Goal: Feedback & Contribution: Submit feedback/report problem

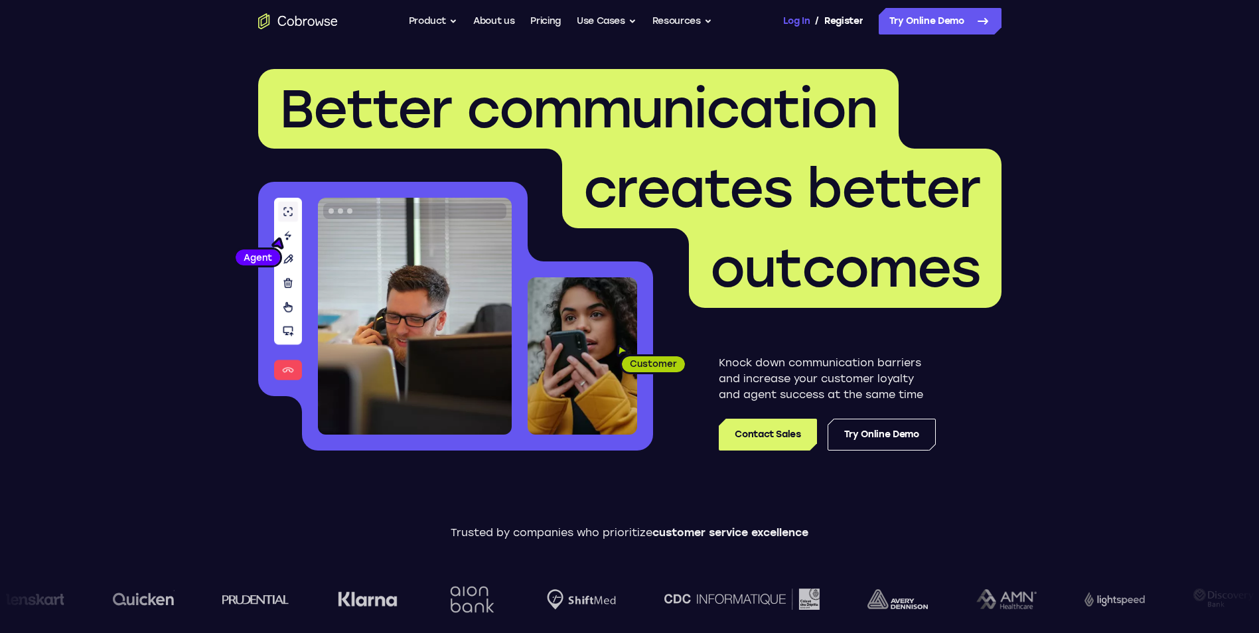
click at [798, 22] on link "Log In" at bounding box center [796, 21] width 27 height 27
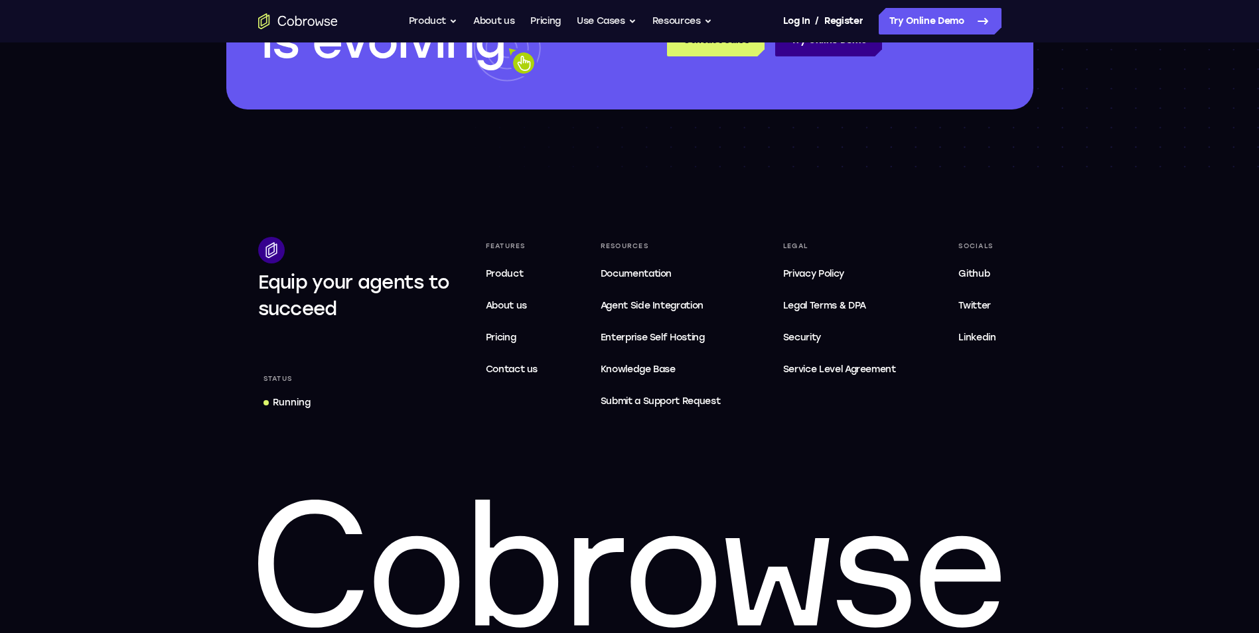
scroll to position [3981, 0]
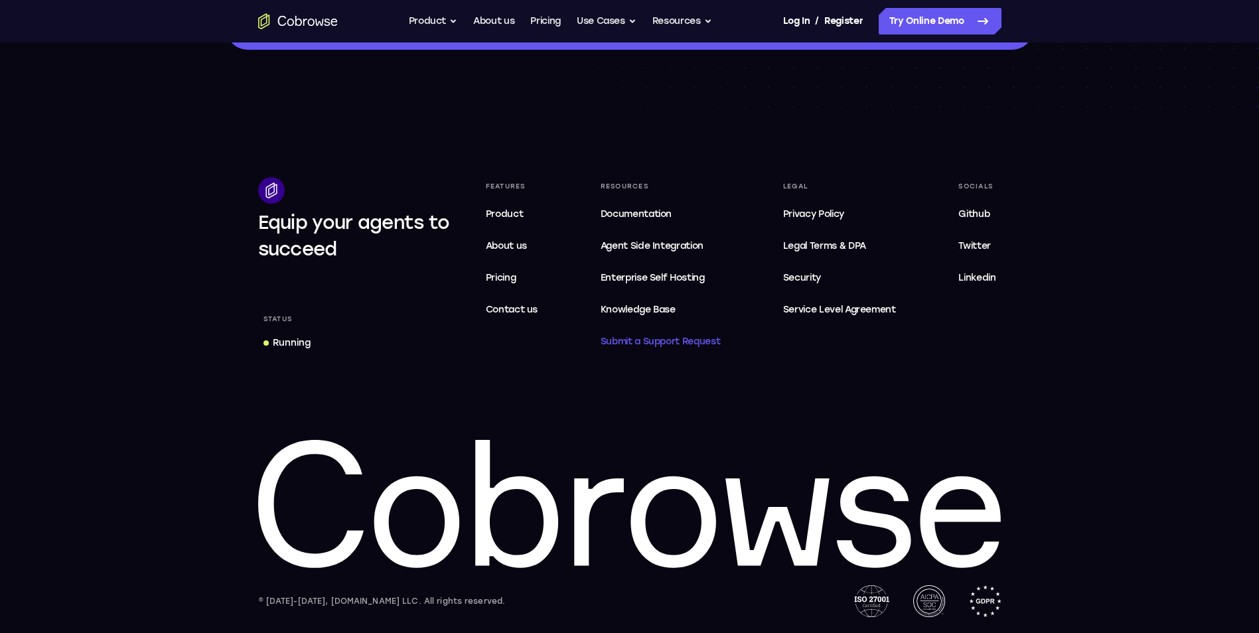
click at [676, 338] on span "Submit a Support Request" at bounding box center [661, 342] width 120 height 16
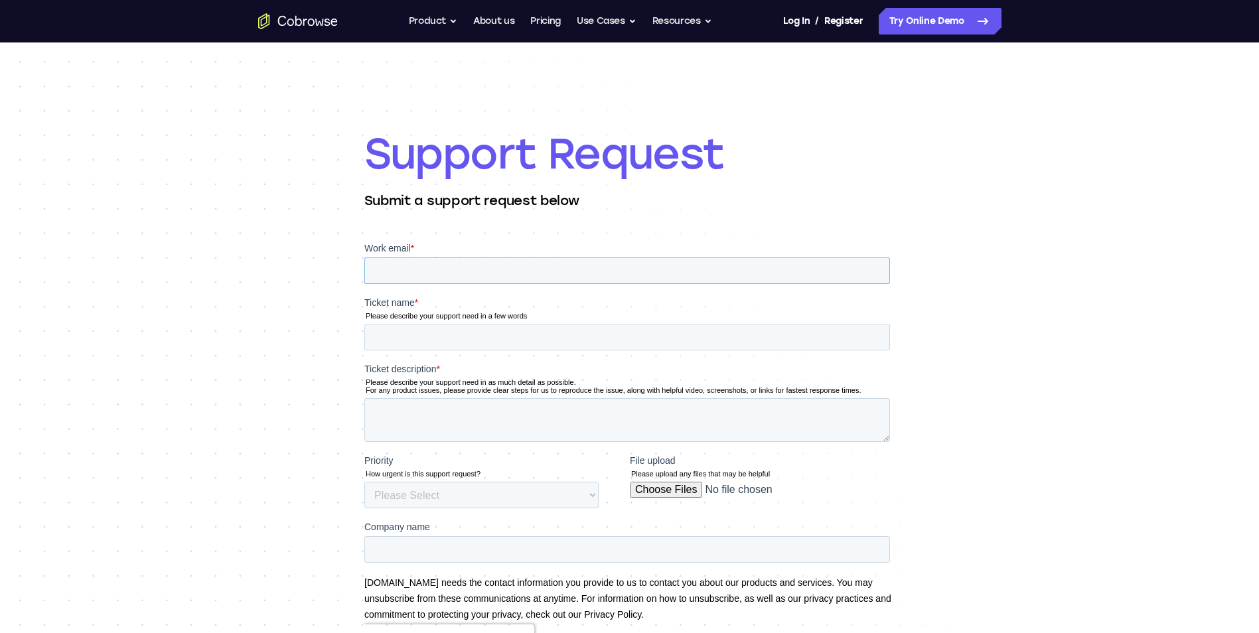
click at [407, 279] on input "Work email *" at bounding box center [627, 271] width 526 height 27
type input "[EMAIL_ADDRESS][DOMAIN_NAME]"
type input "update payment method"
click at [422, 413] on textarea "Ticket description *" at bounding box center [627, 420] width 526 height 44
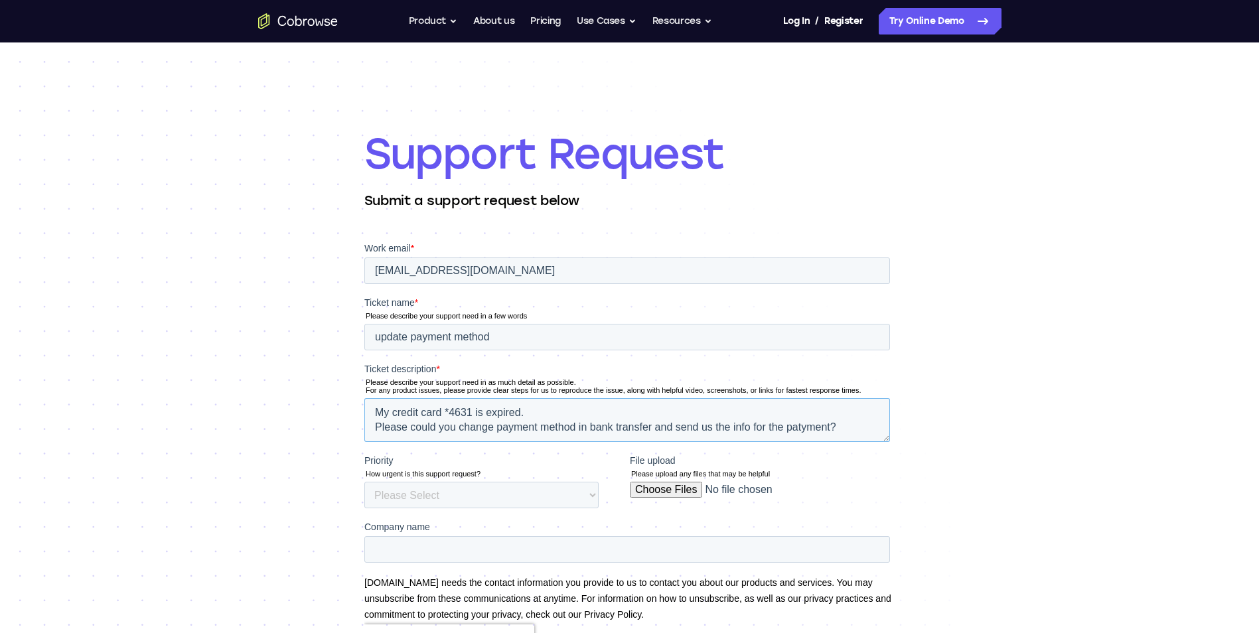
type textarea "My credit card *4631 is expired. Please could you change payment method in bank…"
click at [493, 494] on select "Please Select Low Medium High" at bounding box center [481, 495] width 234 height 27
select select "HIGH"
click at [364, 482] on select "Please Select Low Medium High" at bounding box center [481, 495] width 234 height 27
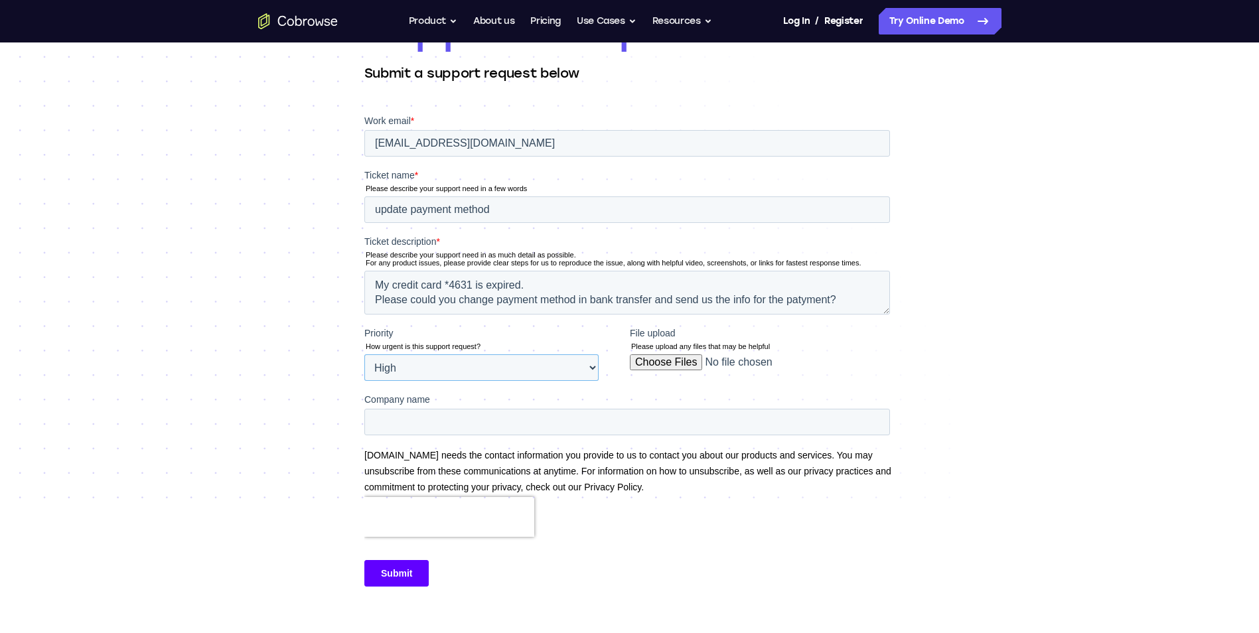
scroll to position [133, 0]
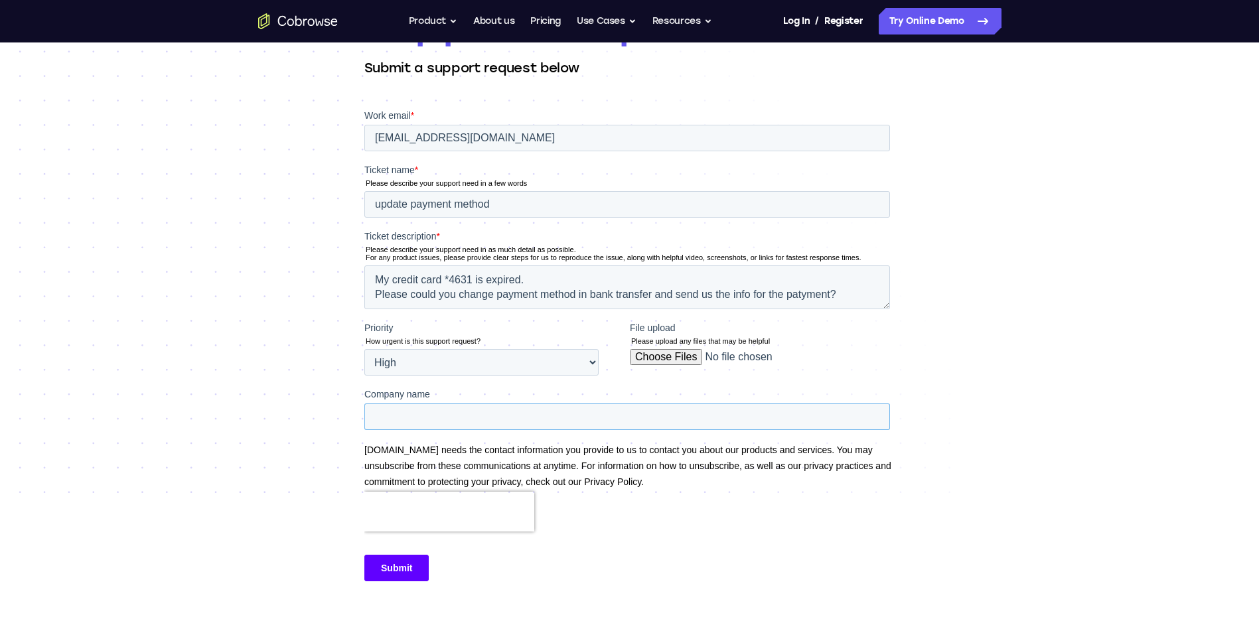
click at [435, 416] on input "Company name" at bounding box center [627, 417] width 526 height 27
type input "be-simple"
click at [374, 569] on input "Submit" at bounding box center [396, 568] width 64 height 27
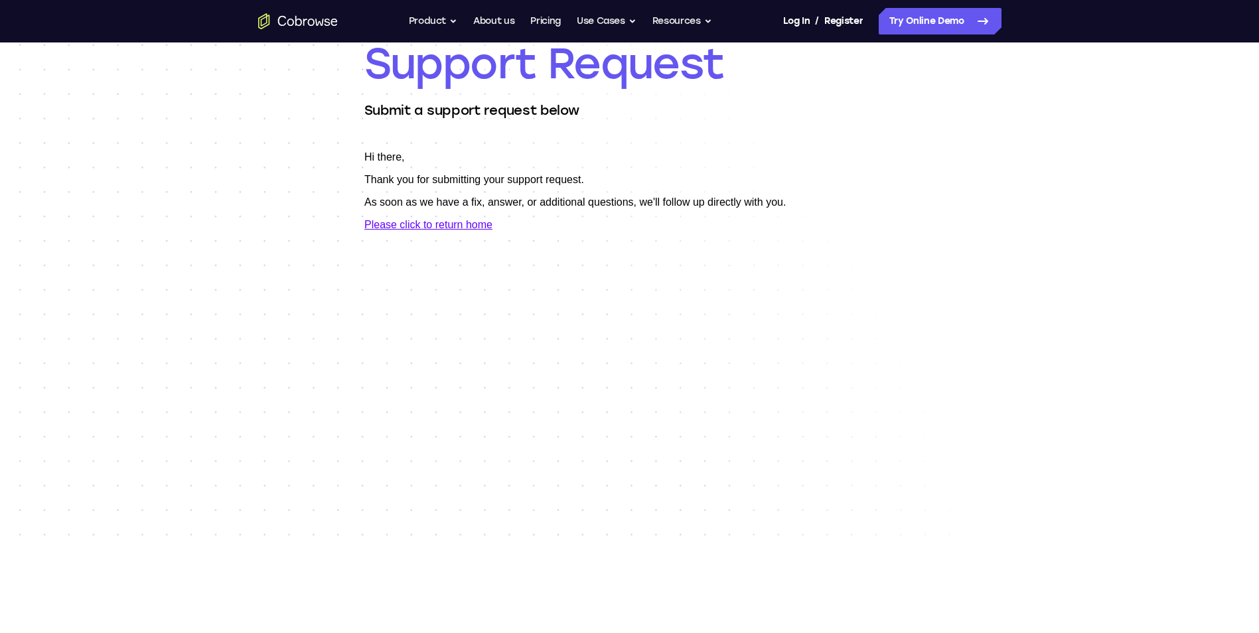
scroll to position [0, 0]
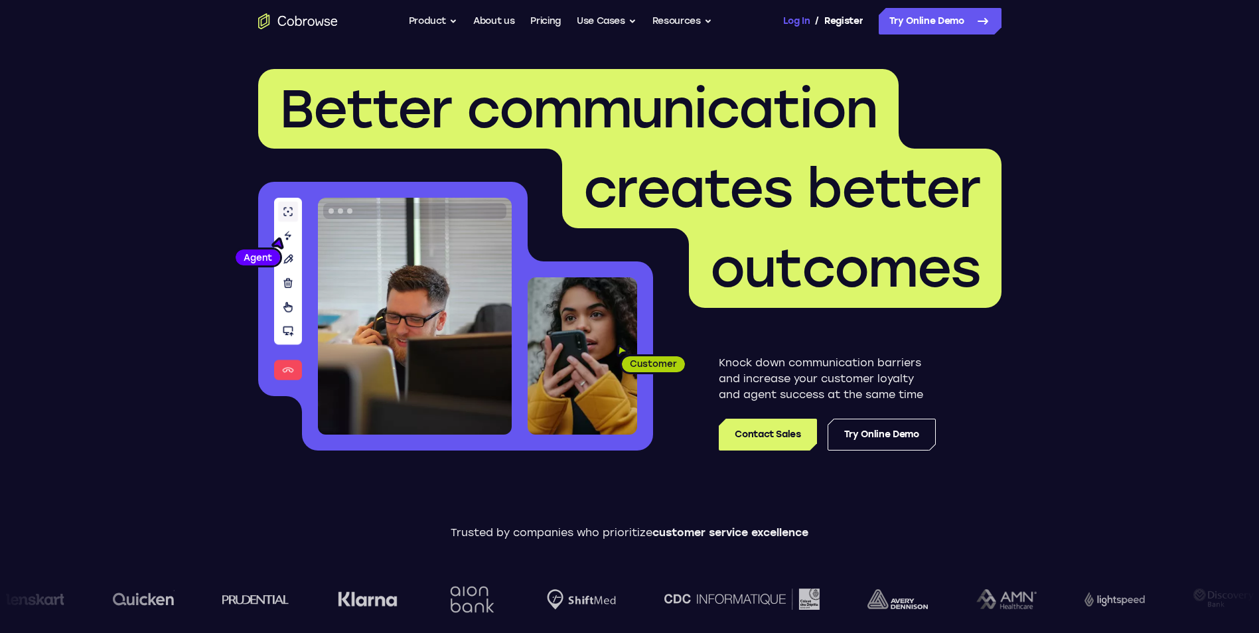
click at [799, 22] on link "Log In" at bounding box center [796, 21] width 27 height 27
